Goal: Transaction & Acquisition: Purchase product/service

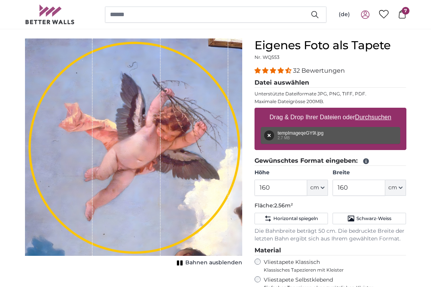
scroll to position [63, 0]
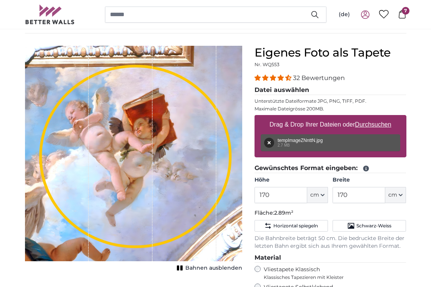
scroll to position [56, 0]
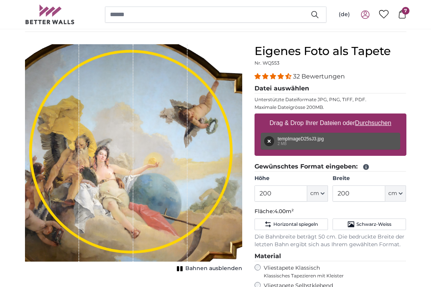
scroll to position [57, 0]
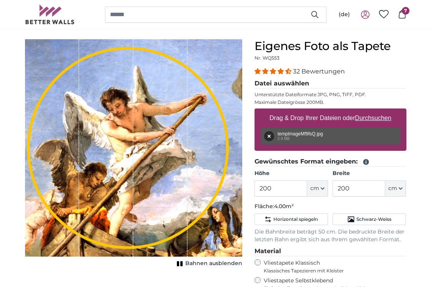
scroll to position [63, 0]
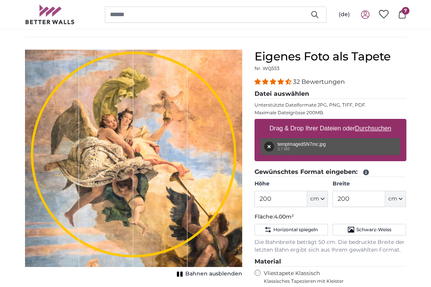
scroll to position [52, 0]
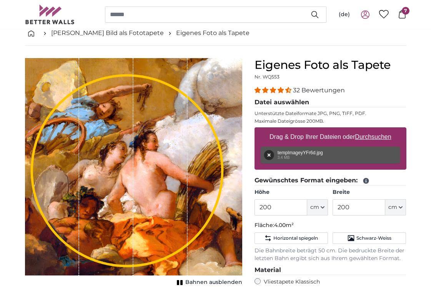
scroll to position [53, 0]
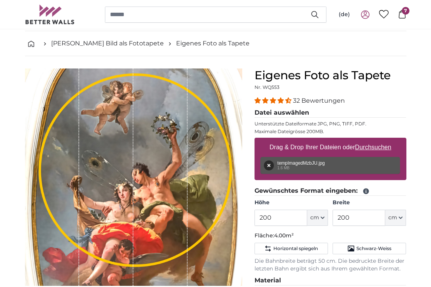
scroll to position [36, 0]
